Goal: Transaction & Acquisition: Book appointment/travel/reservation

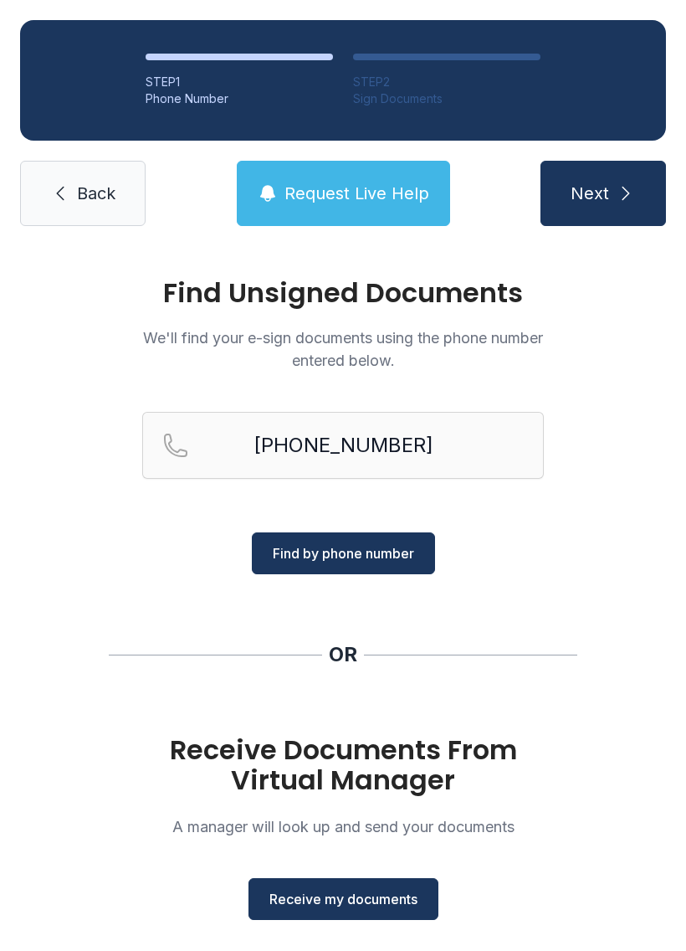
click at [403, 551] on span "Find by phone number" at bounding box center [343, 553] width 141 height 20
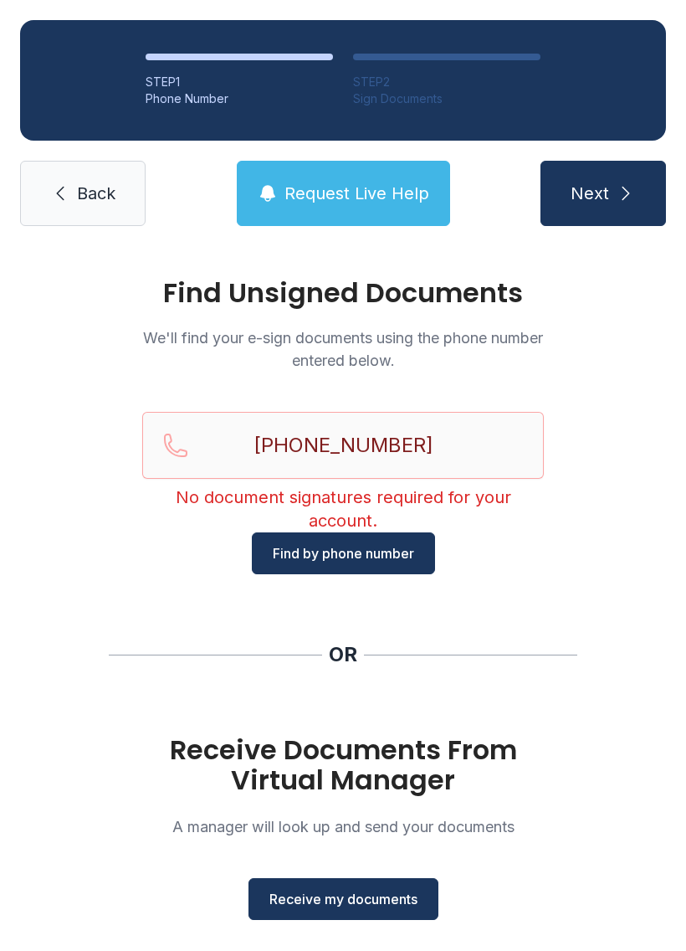
click at [86, 187] on span "Back" at bounding box center [96, 193] width 38 height 23
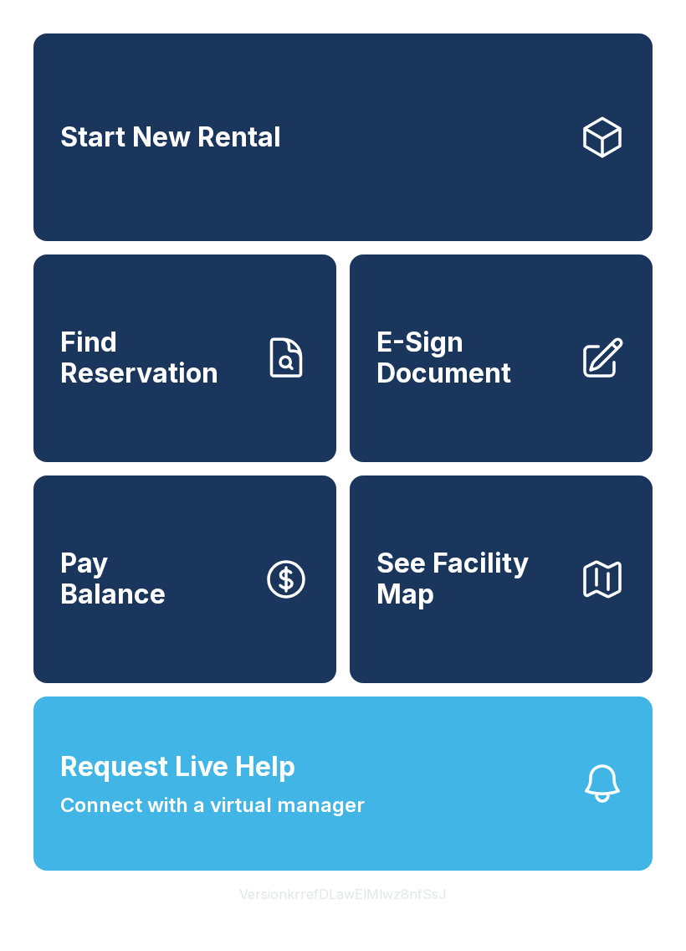
click at [426, 136] on link "Start New Rental" at bounding box center [342, 137] width 619 height 208
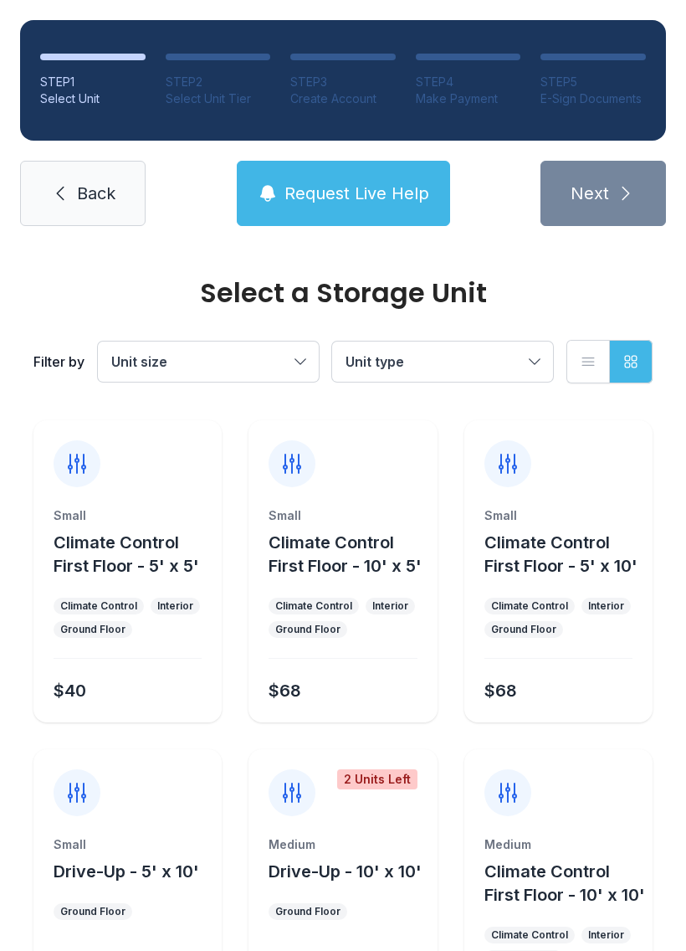
click at [308, 360] on button "Unit size" at bounding box center [208, 361] width 221 height 40
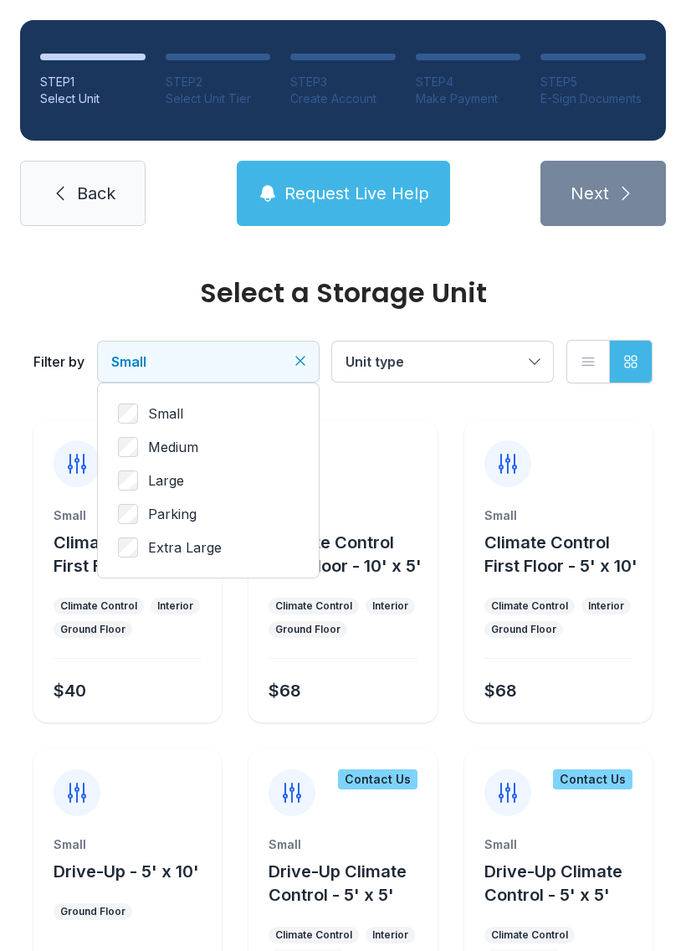
click at [530, 356] on button "Unit type" at bounding box center [442, 361] width 221 height 40
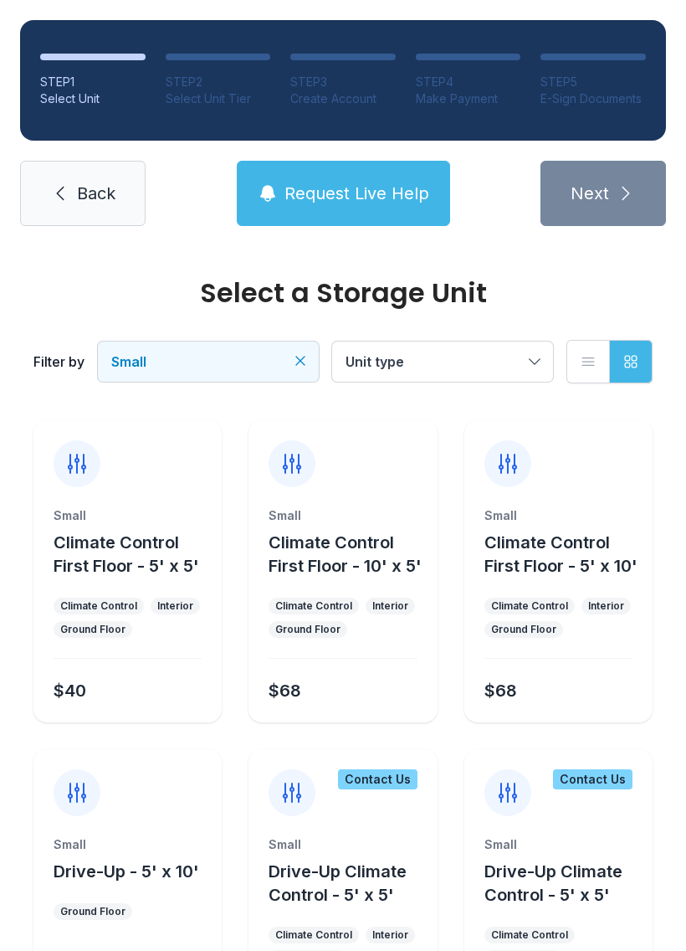
click at [144, 831] on div "Small Drive-Up - 5' x 10' Ground Floor $66" at bounding box center [127, 900] width 188 height 302
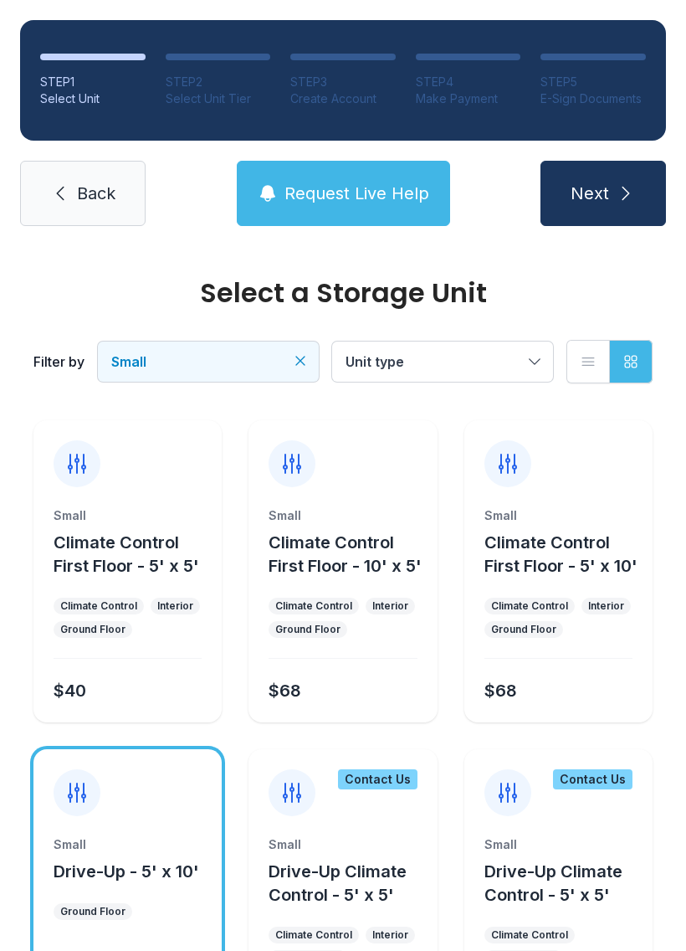
click at [139, 557] on span "Climate Control First Floor - 5' x 5'" at bounding box center [127, 554] width 146 height 44
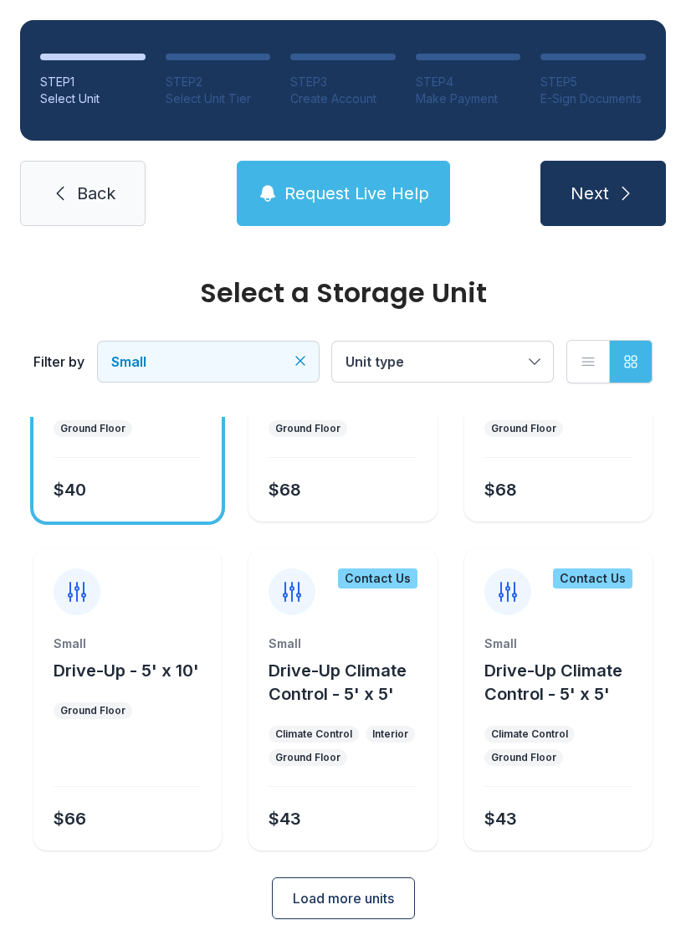
scroll to position [199, 0]
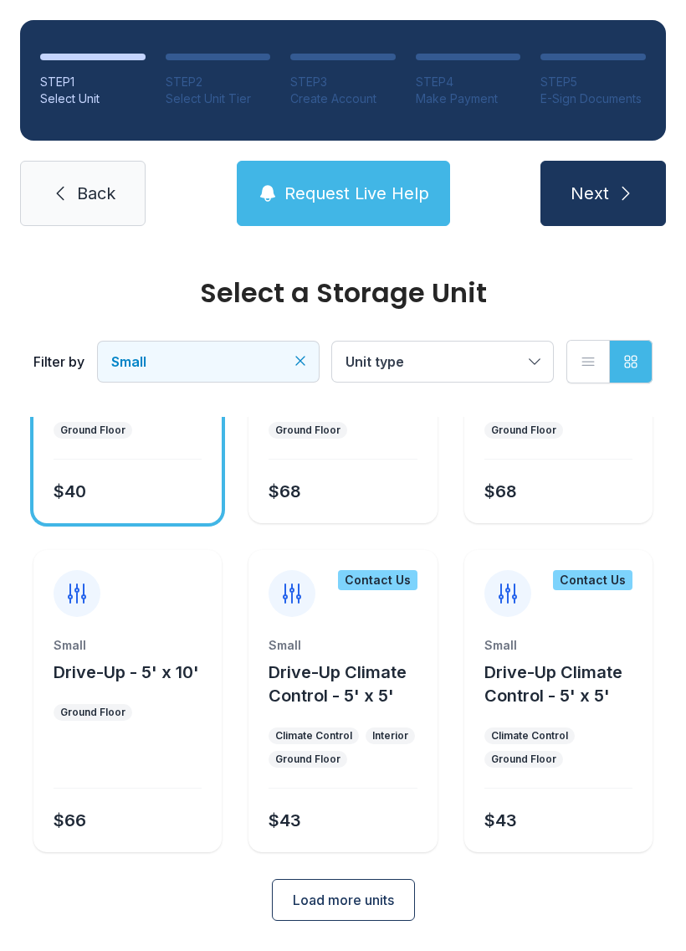
click at [613, 176] on button "Next" at bounding box center [604, 193] width 126 height 65
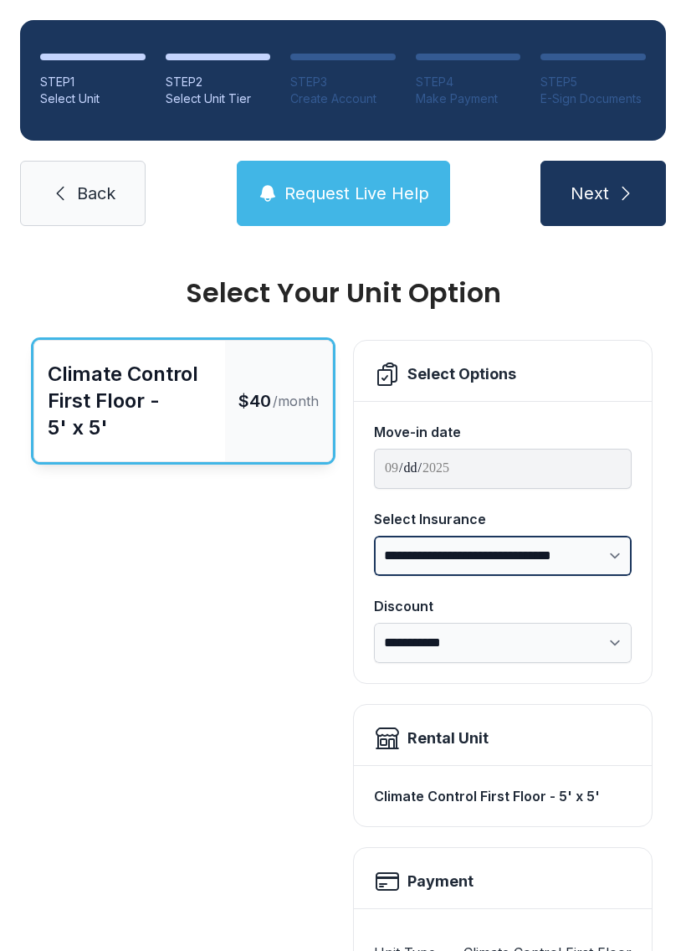
click at [627, 551] on select "**********" at bounding box center [503, 556] width 258 height 40
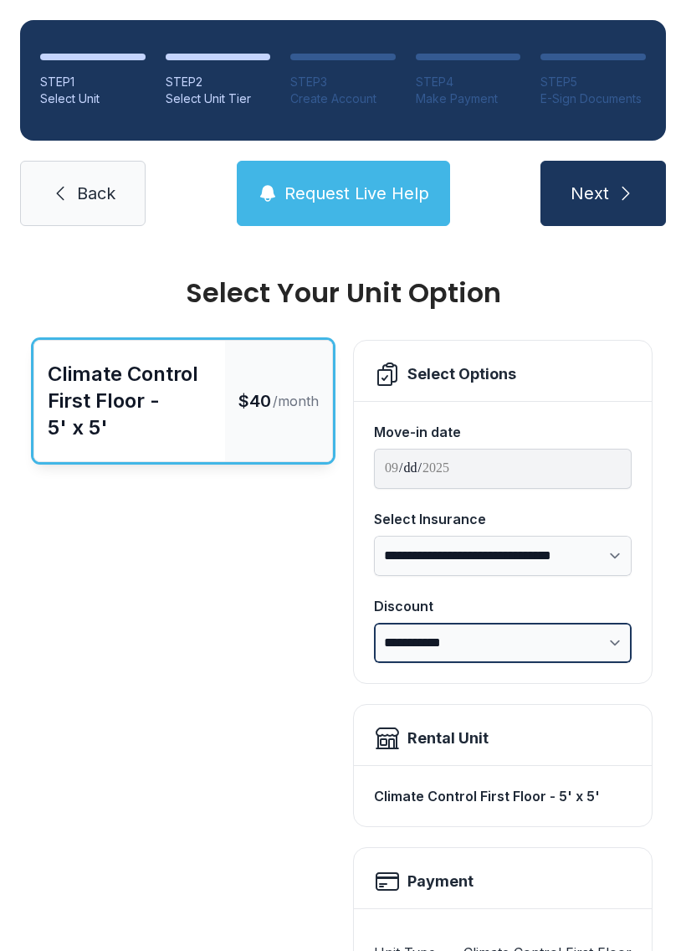
click at [628, 634] on select "**********" at bounding box center [503, 643] width 258 height 40
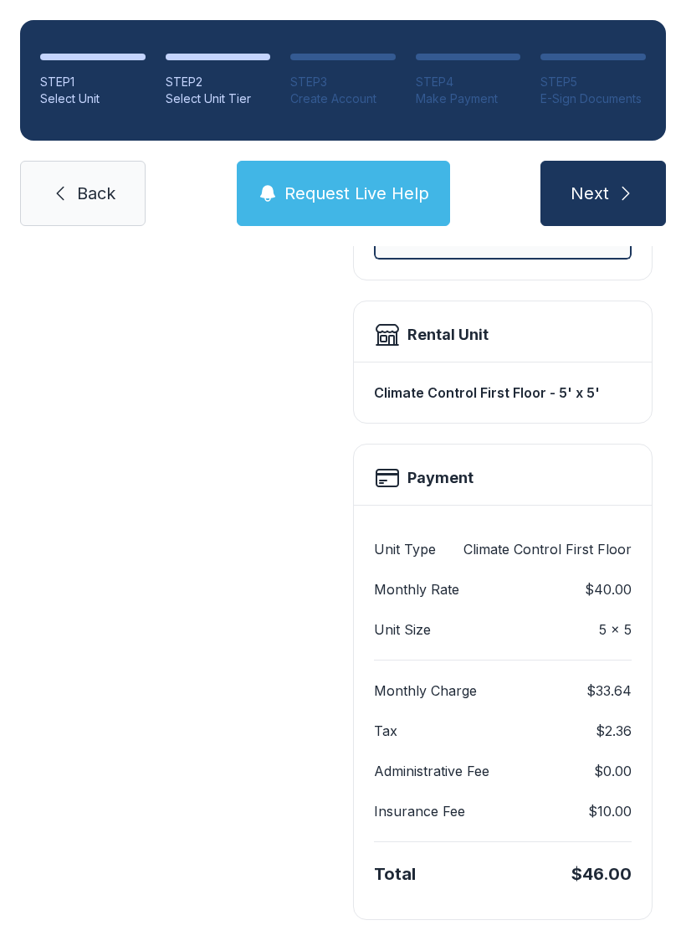
scroll to position [403, 0]
click at [591, 196] on span "Next" at bounding box center [590, 193] width 38 height 23
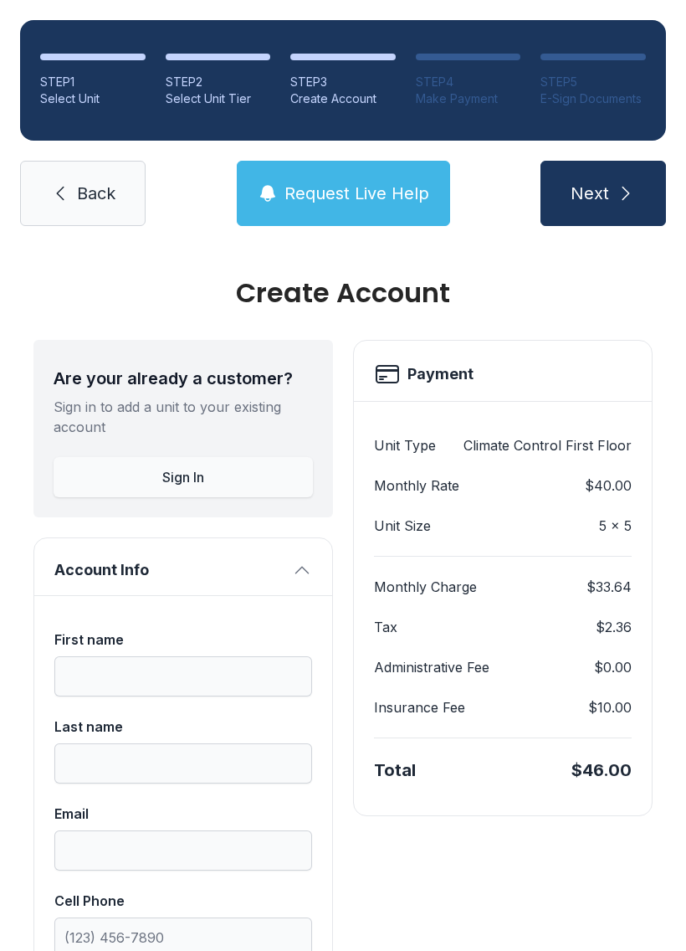
click at [110, 180] on link "Back" at bounding box center [83, 193] width 126 height 65
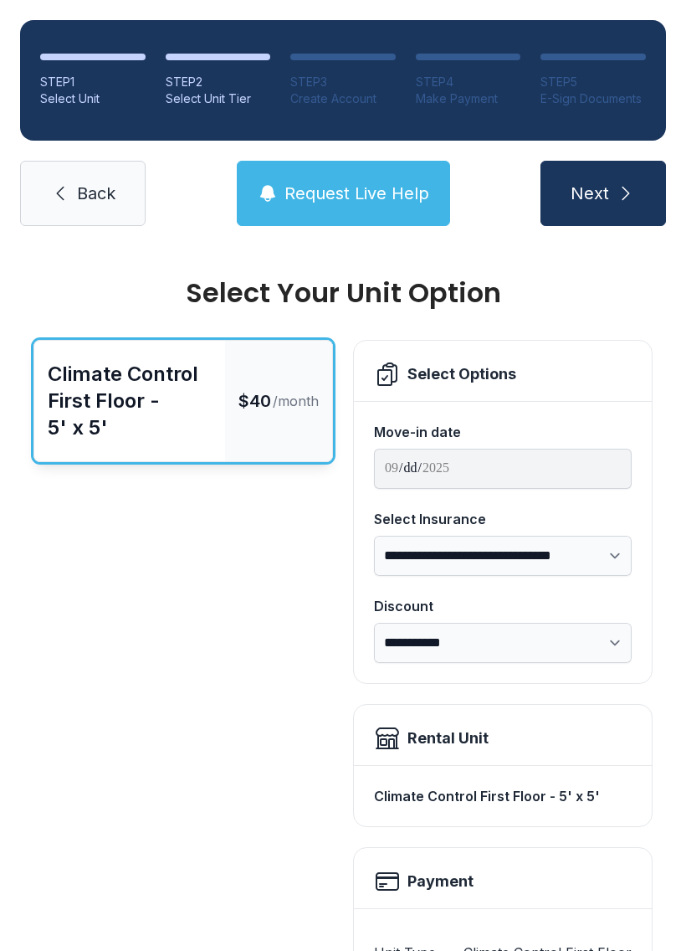
click at [86, 173] on link "Back" at bounding box center [83, 193] width 126 height 65
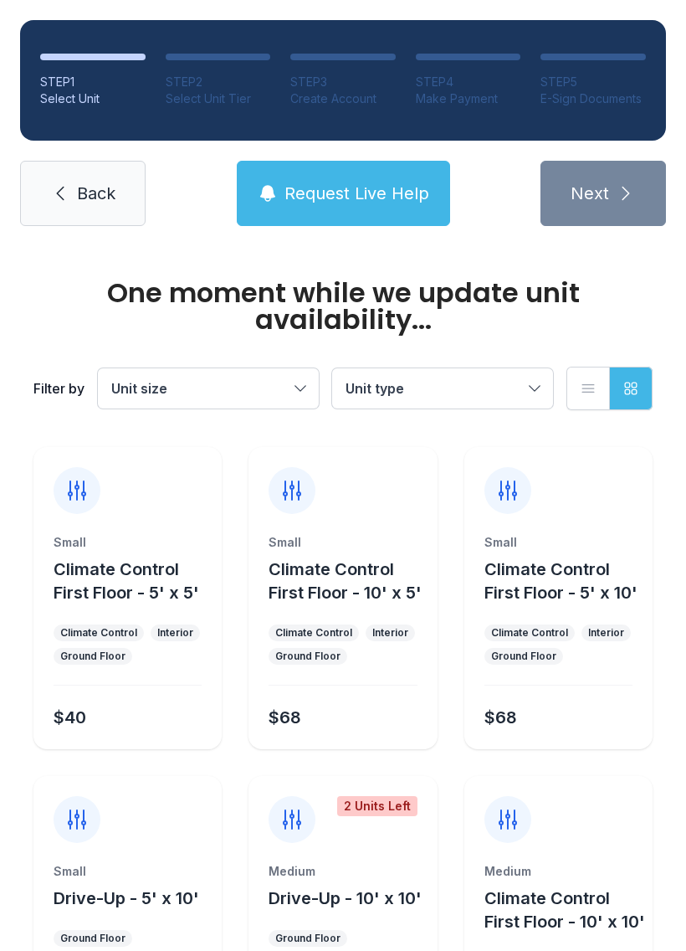
click at [95, 188] on span "Back" at bounding box center [96, 193] width 38 height 23
